Goal: Check status: Check status

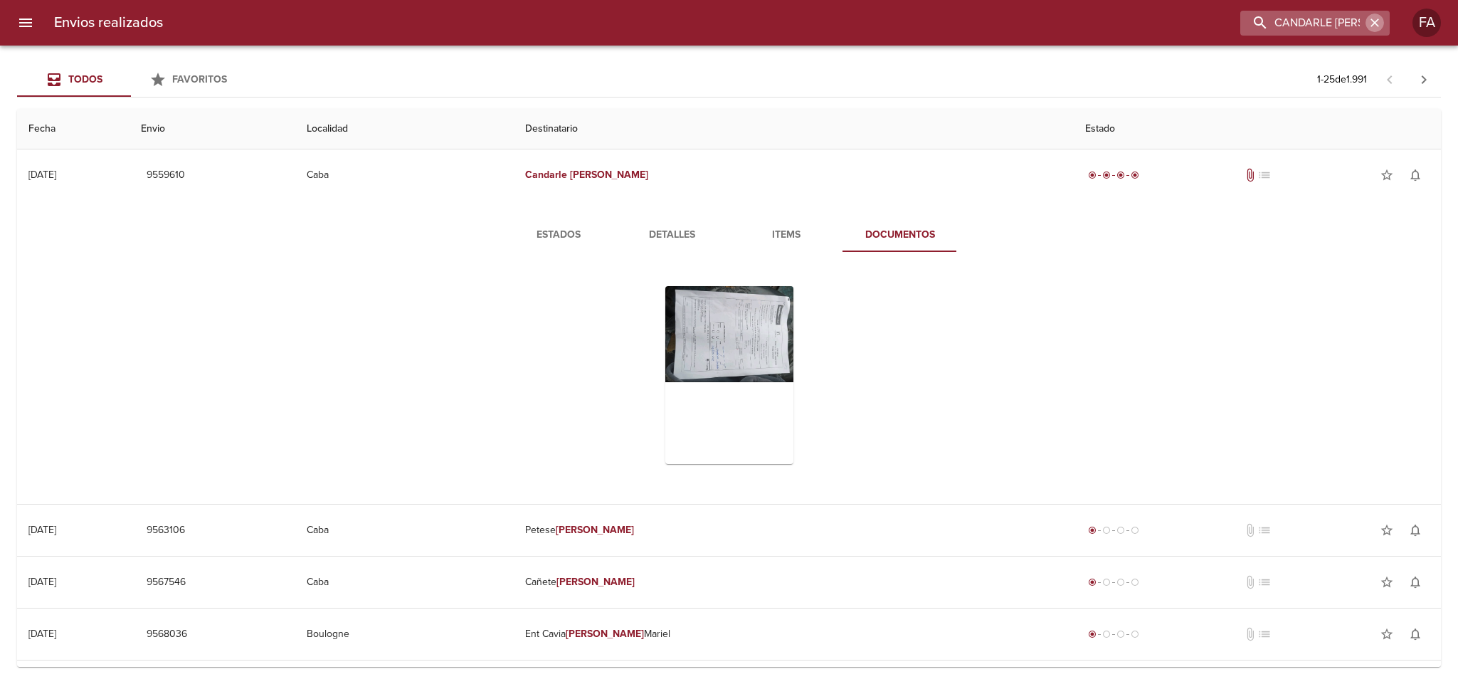
drag, startPoint x: 1372, startPoint y: 20, endPoint x: 1353, endPoint y: 22, distance: 19.3
click at [1371, 20] on icon "button" at bounding box center [1374, 22] width 9 height 9
click at [1353, 22] on input "buscar" at bounding box center [1274, 23] width 182 height 25
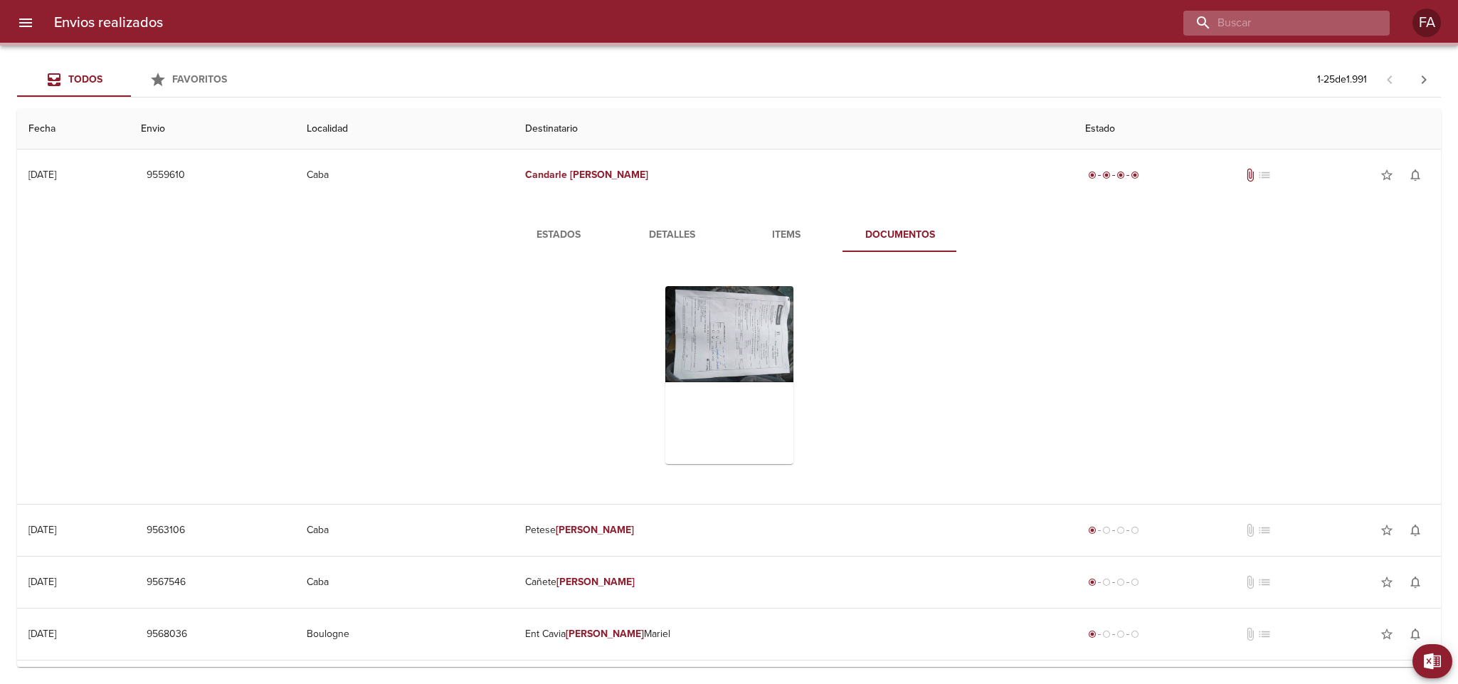
paste input "TRIBECCA SRL"
type input "TRIBECCA SRL"
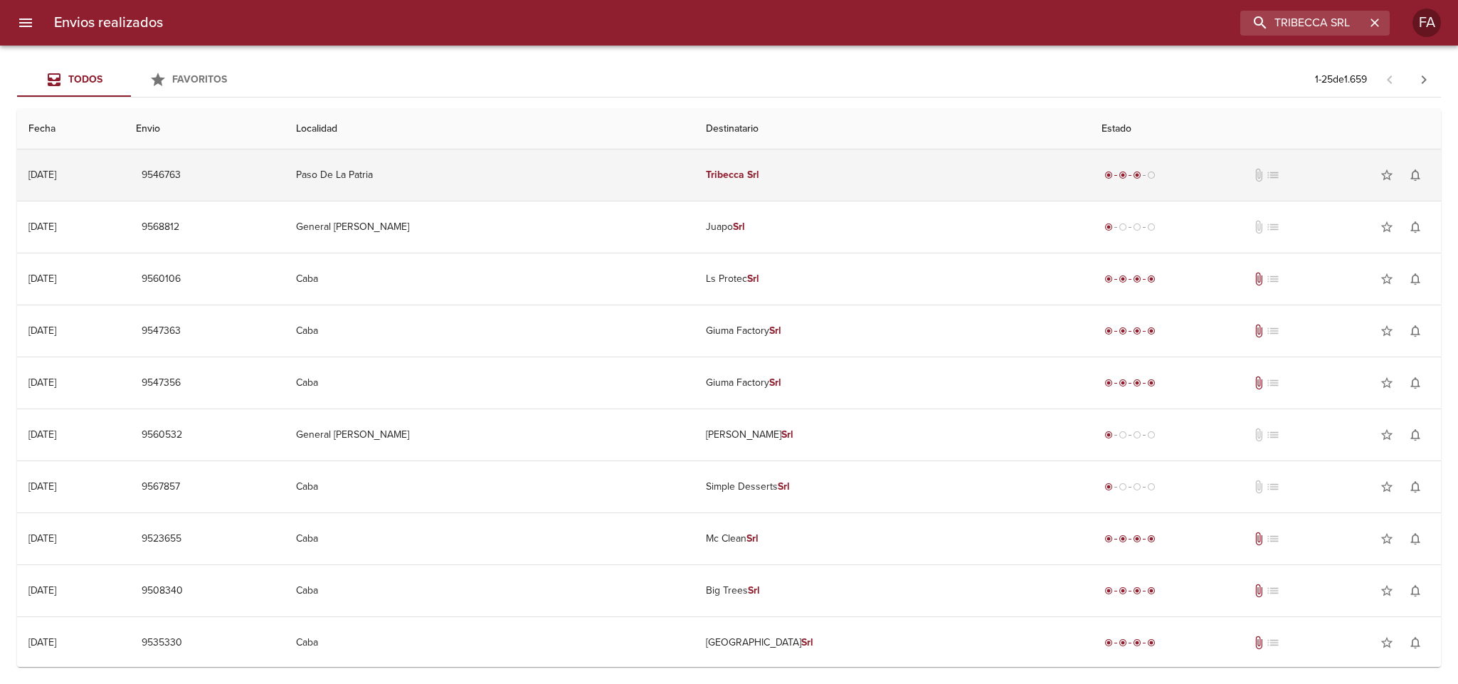
click at [897, 177] on td "Tribecca Srl" at bounding box center [892, 174] width 396 height 51
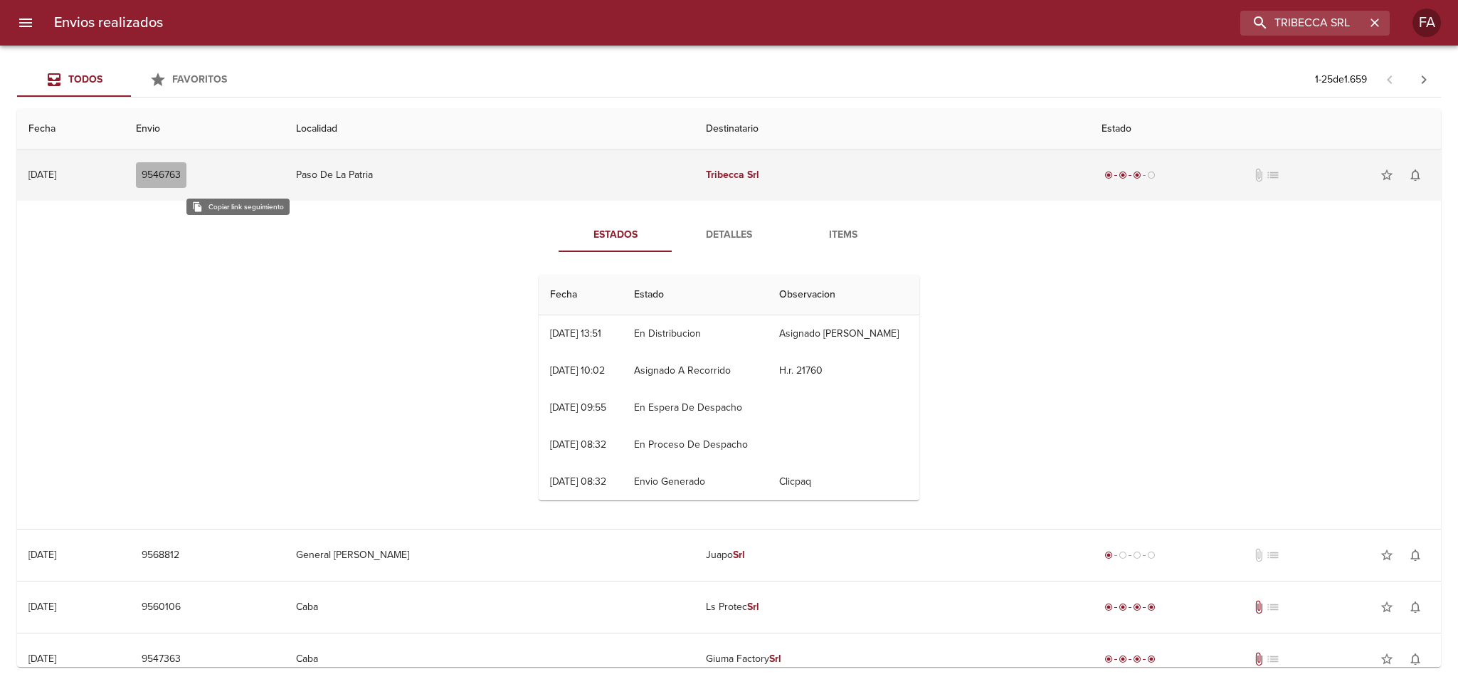
click at [186, 164] on button "9546763" at bounding box center [161, 175] width 51 height 26
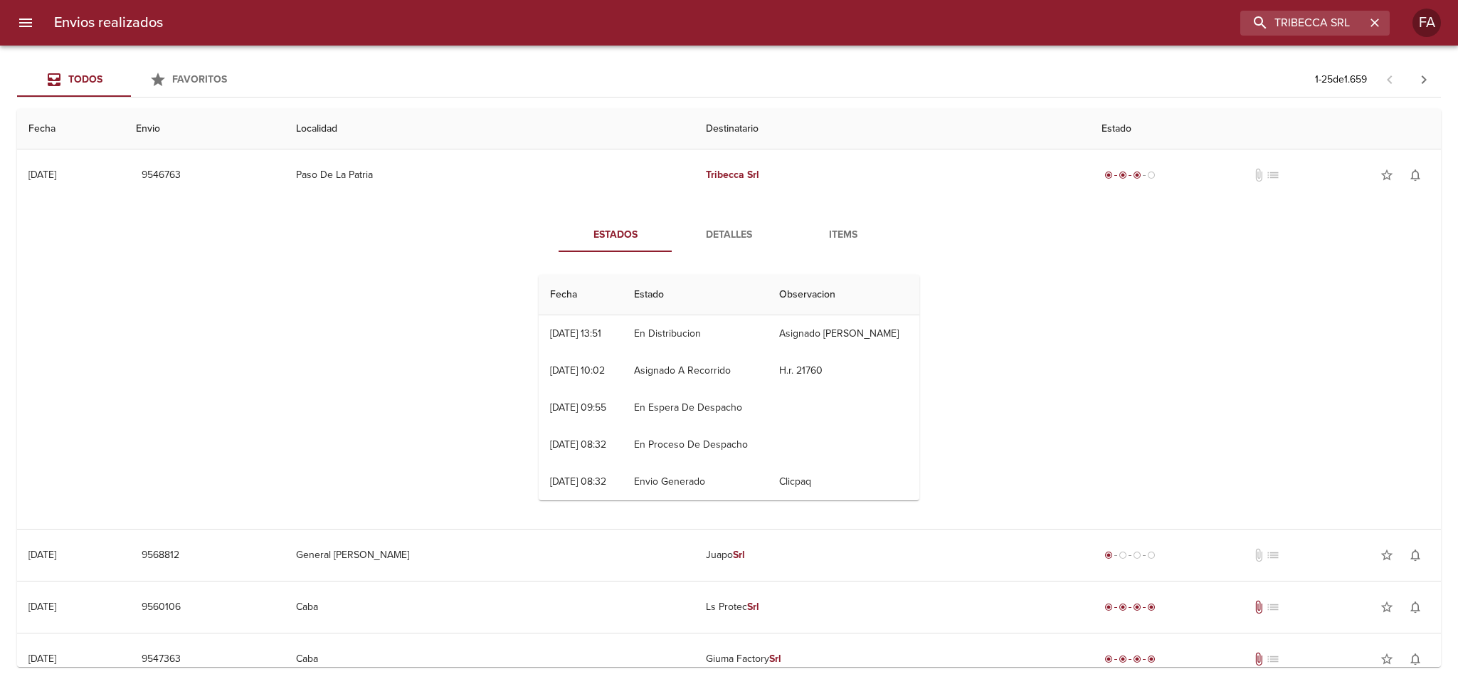
click at [730, 222] on button "Detalles" at bounding box center [729, 235] width 114 height 34
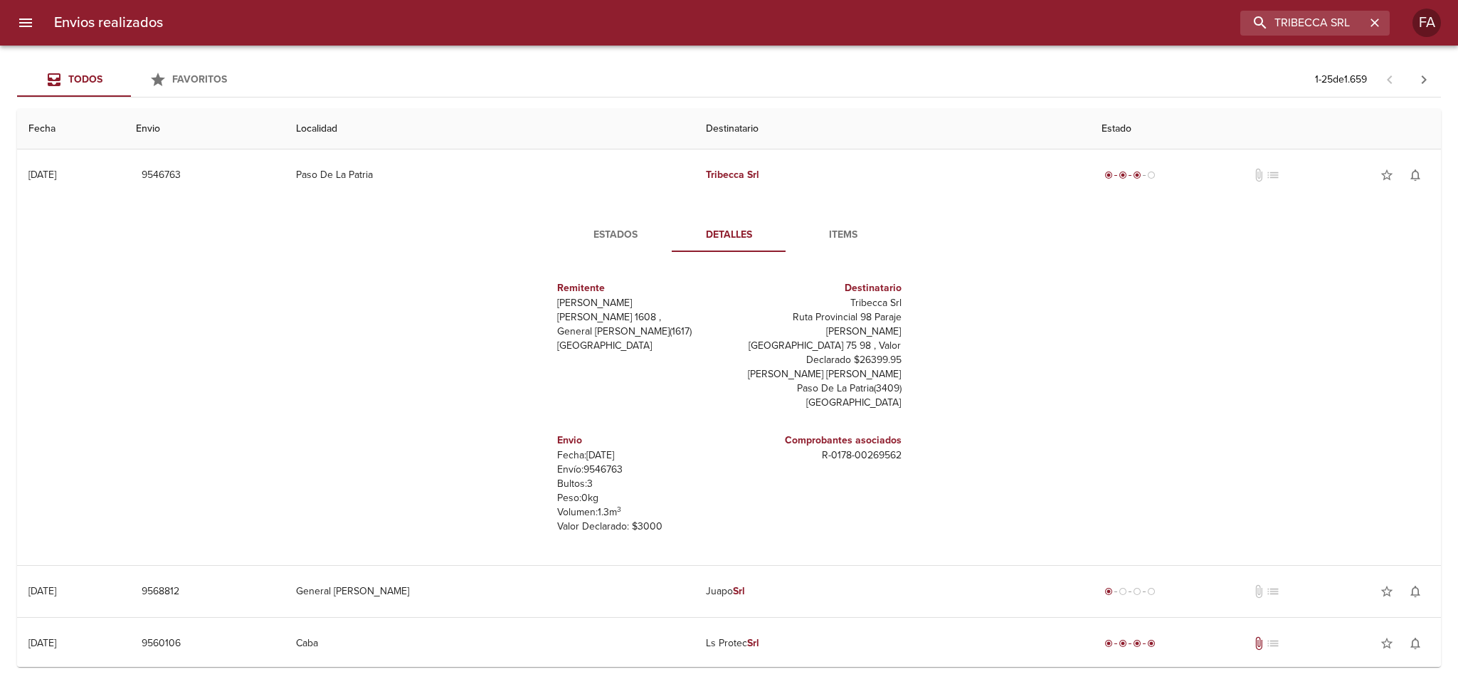
drag, startPoint x: 365, startPoint y: 289, endPoint x: 376, endPoint y: 271, distance: 21.1
click at [376, 271] on div "Estados Detalles Items Remitente [PERSON_NAME] [PERSON_NAME] 1608 , General [PE…" at bounding box center [728, 383] width 1401 height 364
click at [596, 462] on p "Envío: 9546763" at bounding box center [640, 469] width 166 height 14
copy p "9546763"
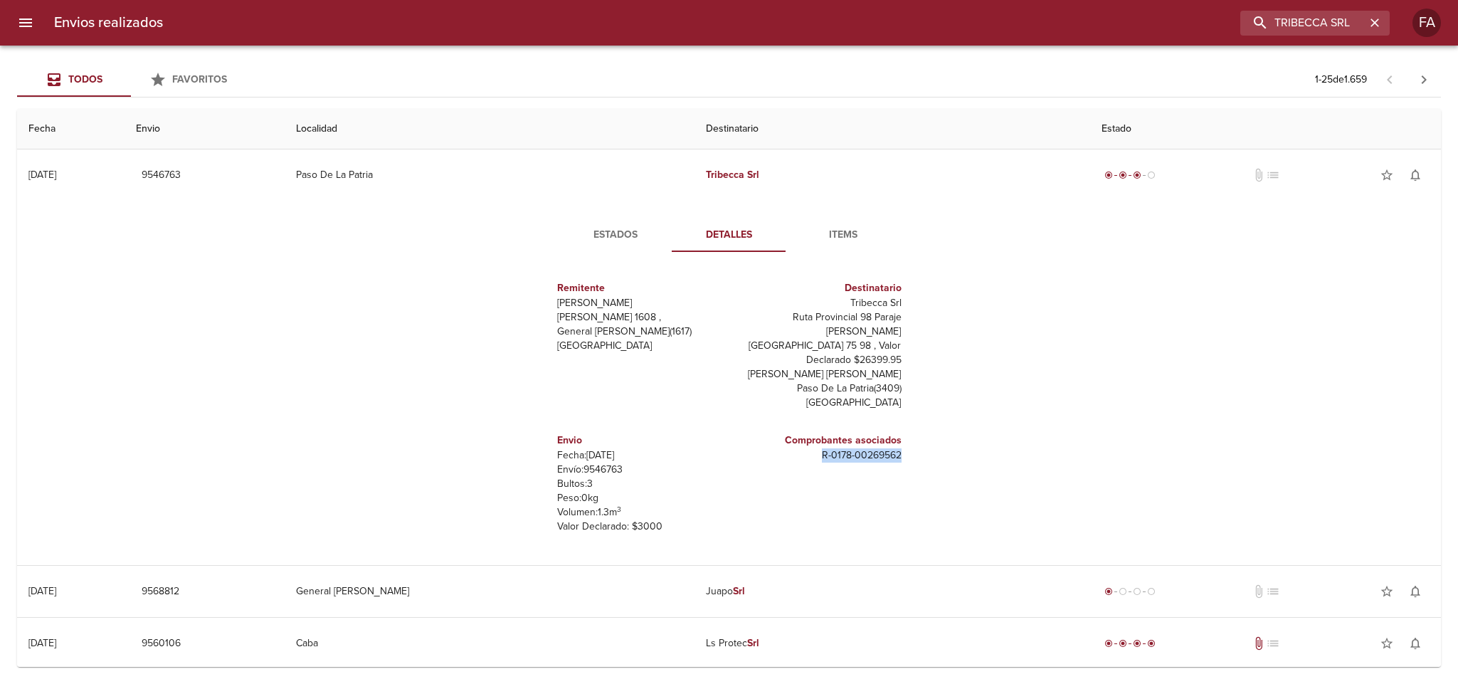
drag, startPoint x: 805, startPoint y: 433, endPoint x: 906, endPoint y: 444, distance: 101.6
click at [906, 444] on div "Remitente Wamaro Tortuguitas [PERSON_NAME] 1608 , General [PERSON_NAME] ( 1617 …" at bounding box center [729, 405] width 392 height 285
copy p "R - 0178 - 00269562"
drag, startPoint x: 837, startPoint y: 306, endPoint x: 888, endPoint y: 306, distance: 51.2
click at [888, 306] on div "Destinatario Tribecca Srl Ruta Provincial 98 Paraje [PERSON_NAME][GEOGRAPHIC_DA…" at bounding box center [818, 345] width 178 height 152
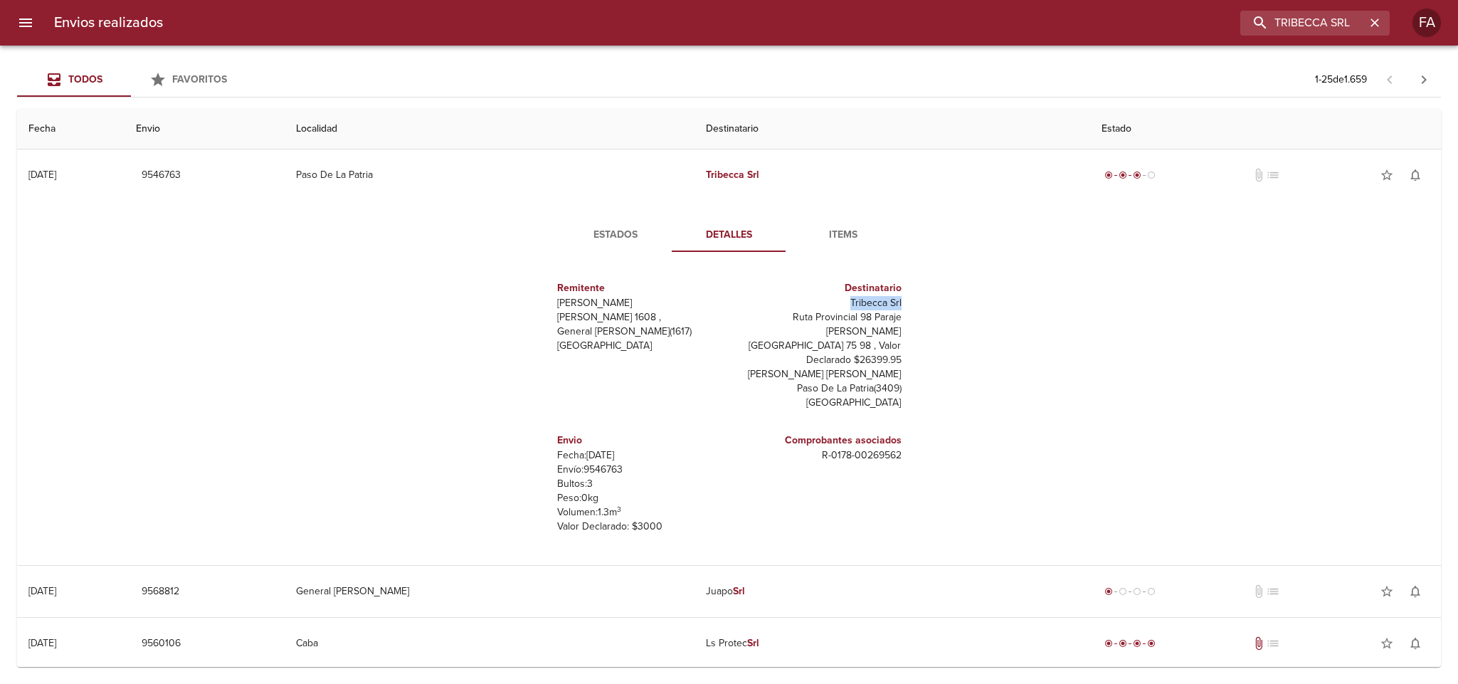
copy p "Tribecca Srl"
